Goal: Use online tool/utility: Utilize a website feature to perform a specific function

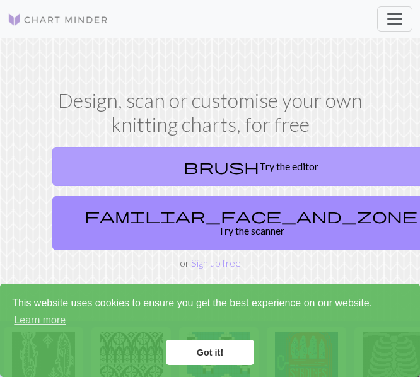
click at [147, 166] on link "brush Try the editor" at bounding box center [250, 166] width 397 height 39
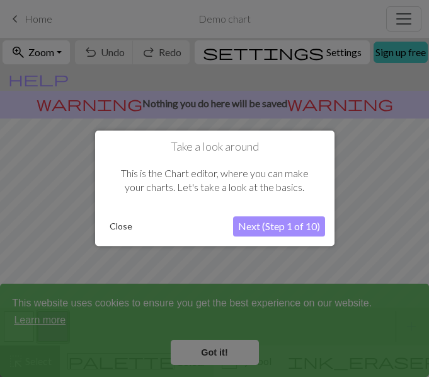
click at [263, 230] on button "Next (Step 1 of 10)" at bounding box center [279, 227] width 92 height 20
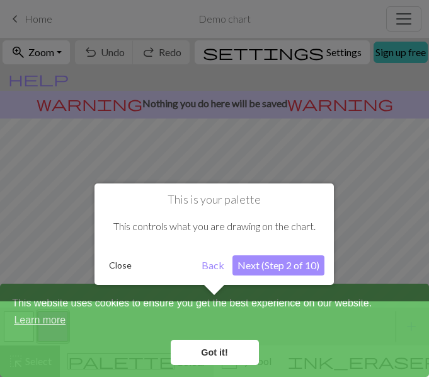
click at [263, 264] on button "Next (Step 2 of 10)" at bounding box center [278, 265] width 92 height 20
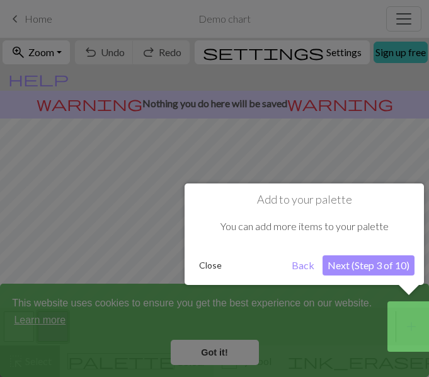
click at [212, 272] on button "Close" at bounding box center [210, 265] width 33 height 19
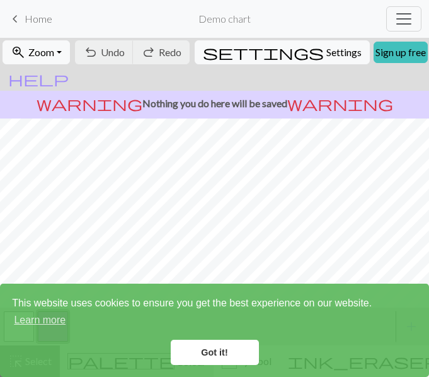
scroll to position [111, 0]
click at [209, 360] on link "Got it!" at bounding box center [215, 352] width 88 height 25
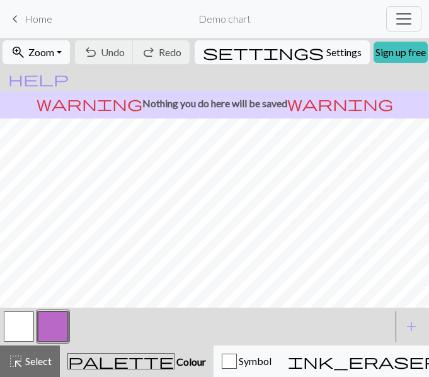
scroll to position [226, 0]
click at [19, 324] on button "button" at bounding box center [19, 326] width 30 height 30
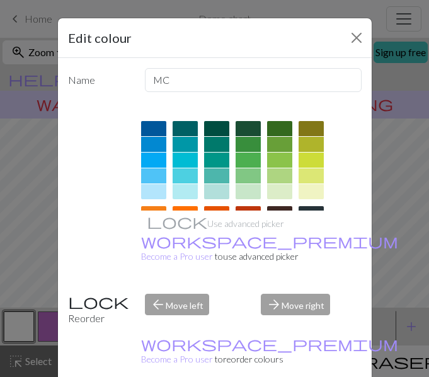
scroll to position [0, 0]
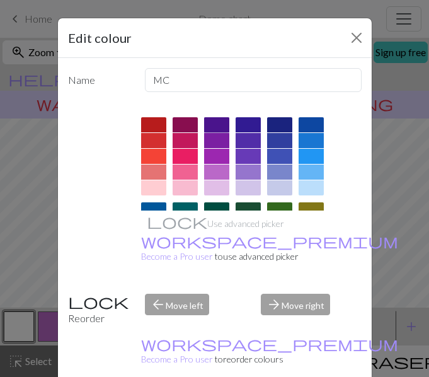
click at [215, 127] on div at bounding box center [216, 124] width 25 height 15
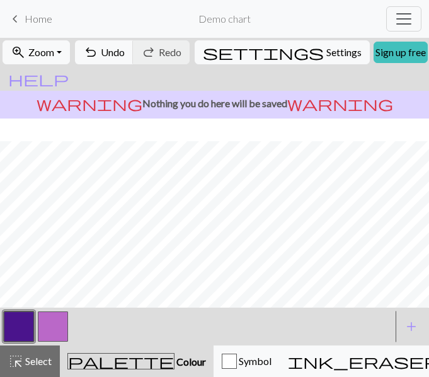
scroll to position [256, 0]
click at [51, 323] on button "button" at bounding box center [53, 326] width 30 height 30
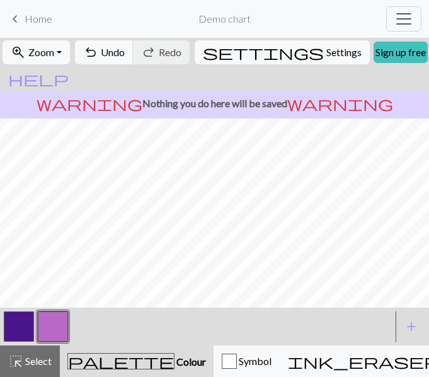
click at [50, 330] on button "button" at bounding box center [53, 326] width 30 height 30
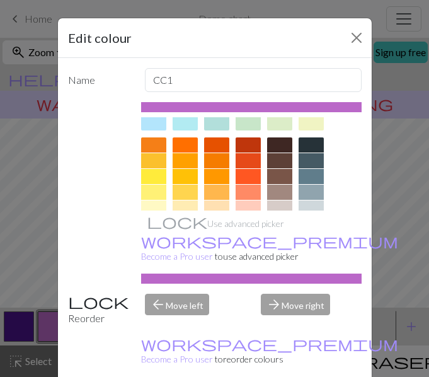
scroll to position [156, 0]
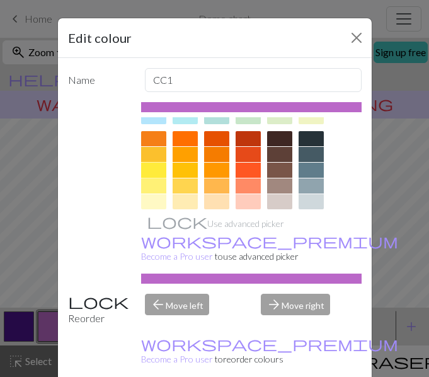
click at [154, 171] on div at bounding box center [153, 170] width 25 height 15
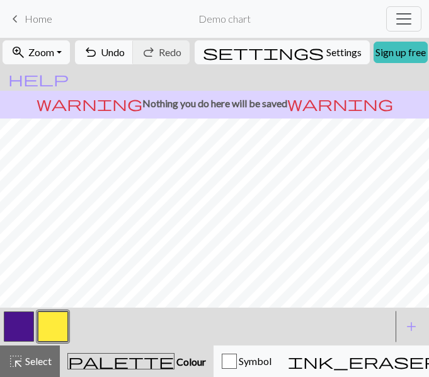
click at [17, 331] on button "button" at bounding box center [19, 326] width 30 height 30
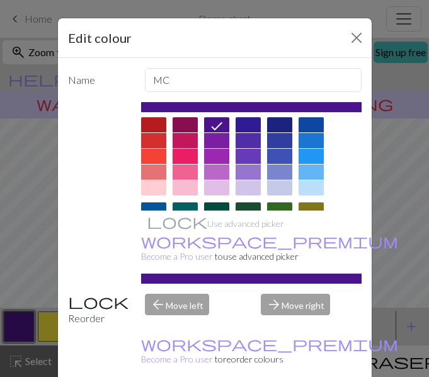
click at [213, 154] on div at bounding box center [216, 156] width 25 height 15
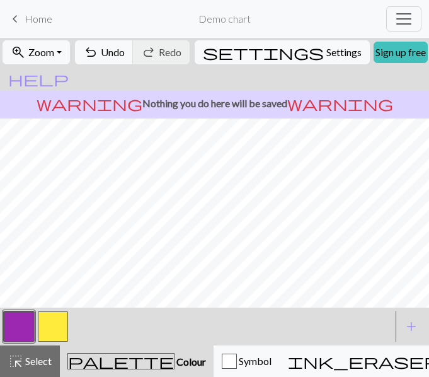
scroll to position [256, 149]
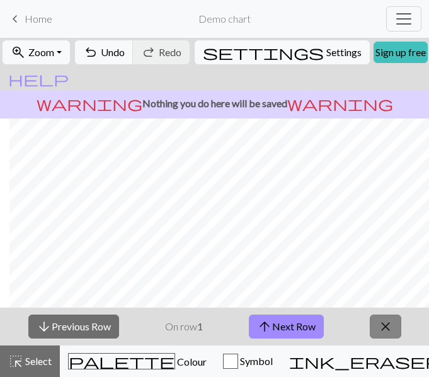
click at [392, 329] on span "close" at bounding box center [385, 327] width 15 height 18
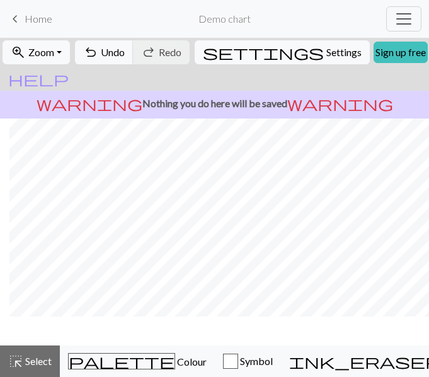
scroll to position [0, 149]
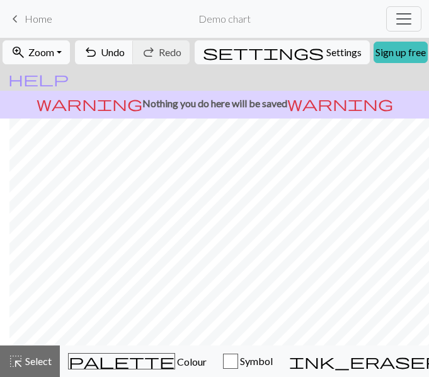
click at [54, 54] on span "Zoom" at bounding box center [41, 52] width 26 height 12
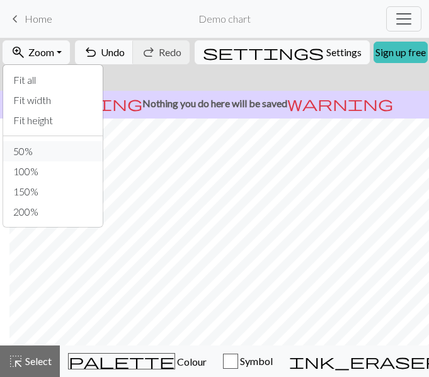
click at [31, 154] on button "50%" at bounding box center [53, 151] width 100 height 20
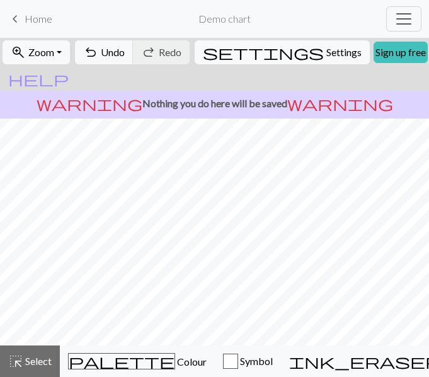
scroll to position [0, 0]
click at [326, 59] on span "Settings" at bounding box center [343, 52] width 35 height 15
select select "aran"
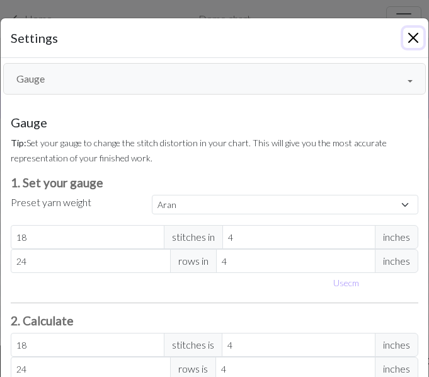
click at [408, 38] on button "Close" at bounding box center [413, 38] width 20 height 20
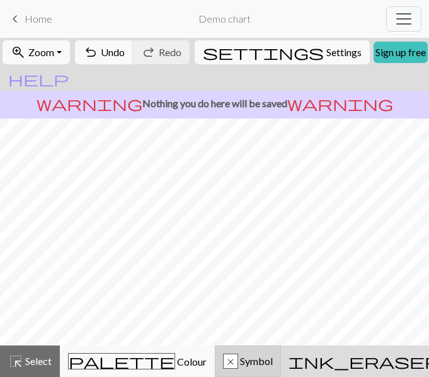
click at [238, 365] on span "Symbol" at bounding box center [255, 361] width 35 height 12
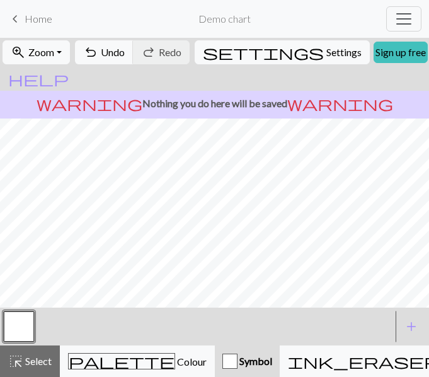
click at [20, 325] on button "button" at bounding box center [19, 326] width 30 height 30
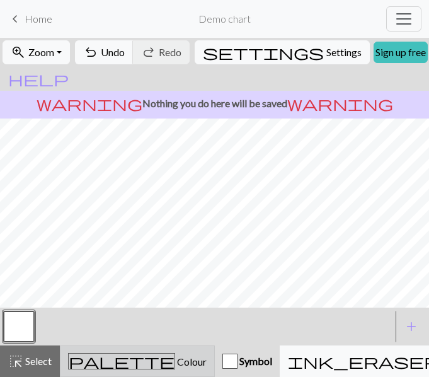
click at [175, 359] on span "Colour" at bounding box center [191, 361] width 32 height 12
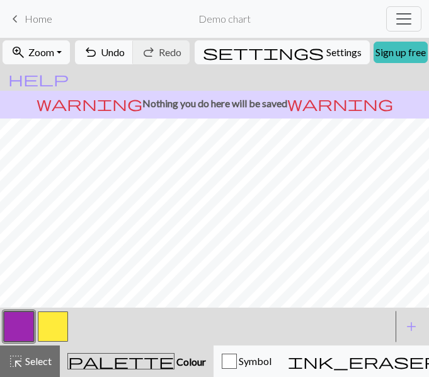
click at [14, 329] on button "button" at bounding box center [19, 326] width 30 height 30
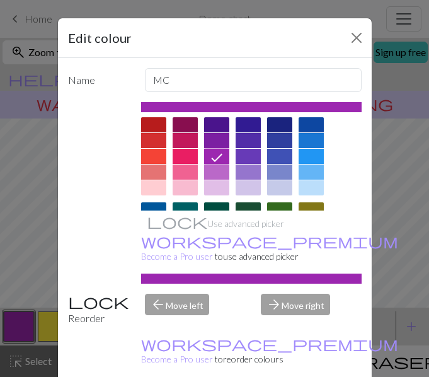
click at [213, 156] on icon at bounding box center [216, 157] width 15 height 15
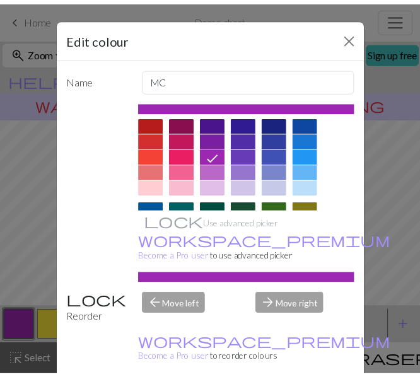
scroll to position [32, 0]
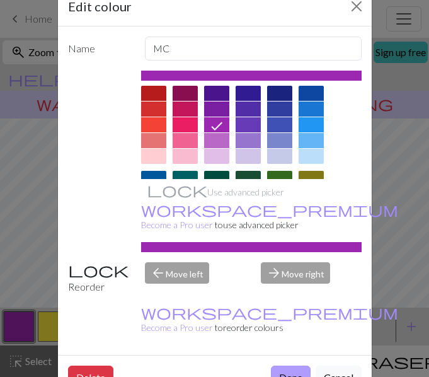
click at [286, 365] on button "Done" at bounding box center [291, 377] width 40 height 24
